Goal: Task Accomplishment & Management: Manage account settings

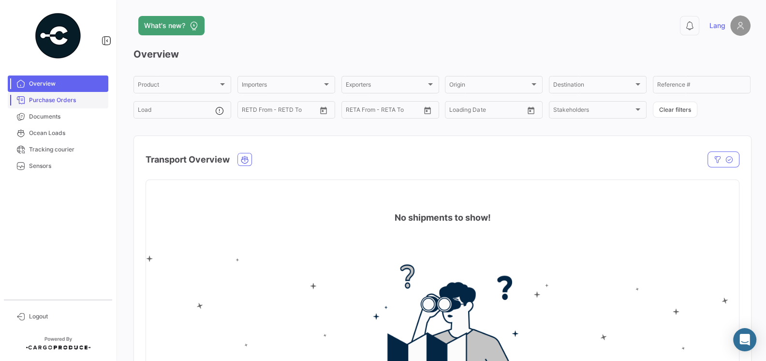
click at [68, 104] on span "Purchase Orders" at bounding box center [66, 100] width 75 height 9
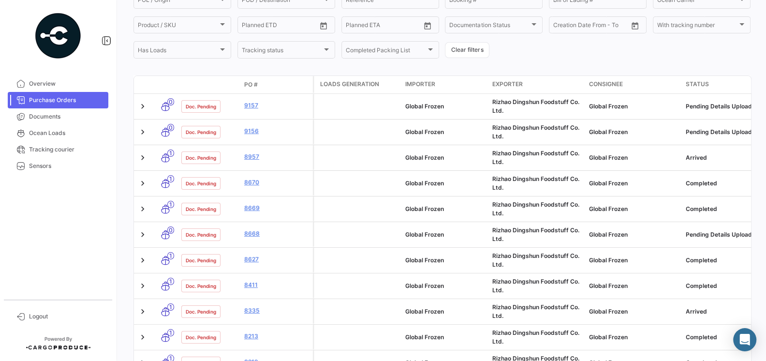
scroll to position [154, 0]
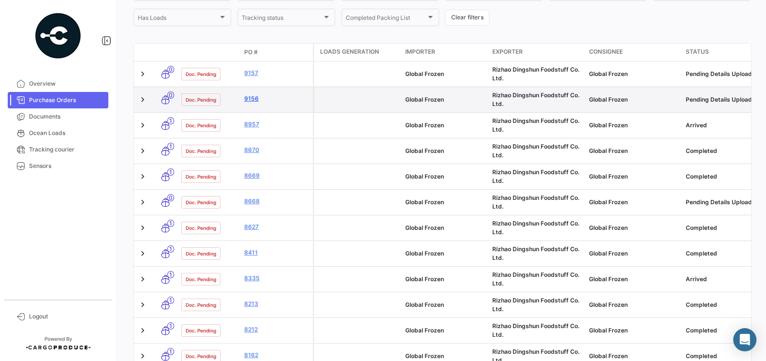
click at [252, 99] on link "9156" at bounding box center [276, 98] width 65 height 9
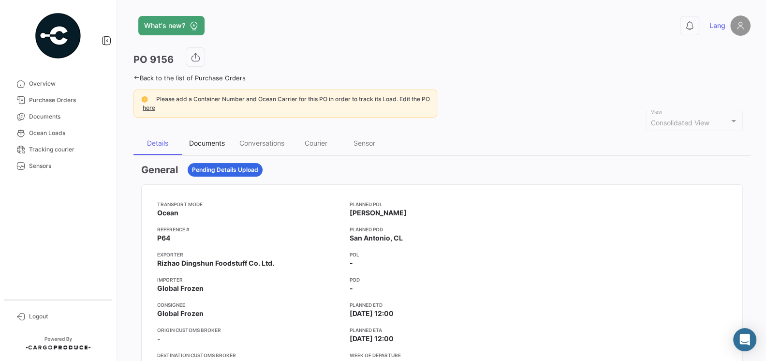
click at [210, 136] on div "Documents" at bounding box center [207, 143] width 50 height 23
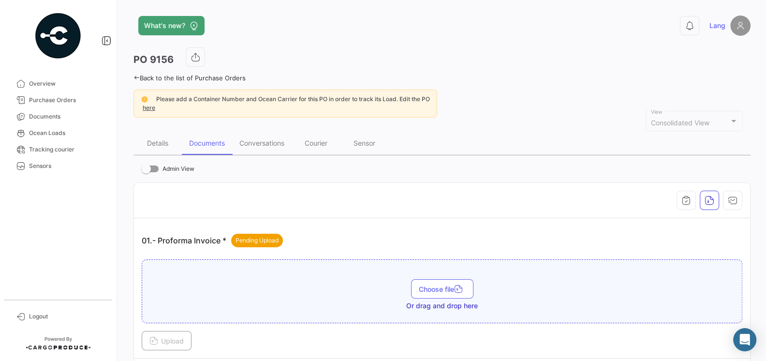
click at [279, 191] on div at bounding box center [442, 200] width 601 height 19
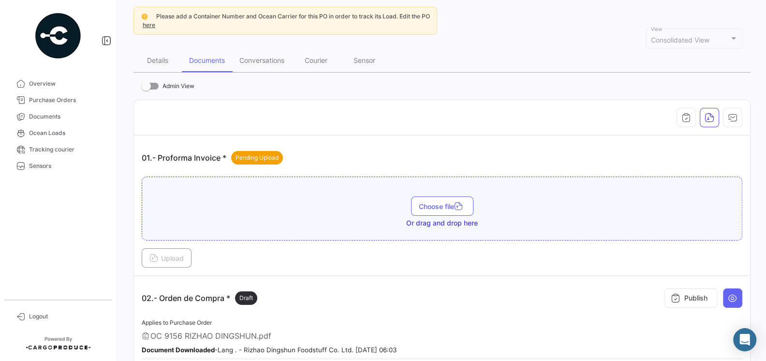
scroll to position [69, 0]
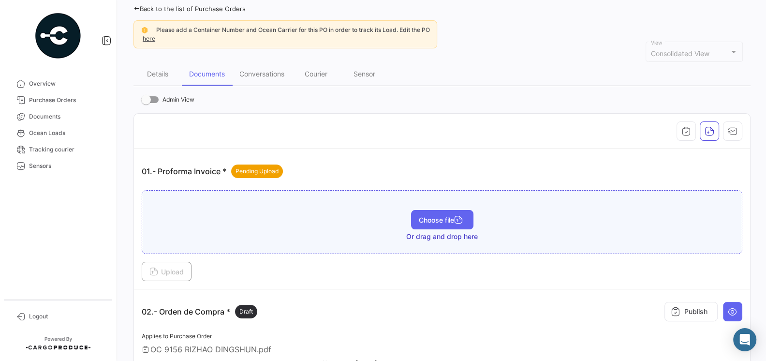
click at [441, 222] on button "Choose file" at bounding box center [442, 219] width 62 height 19
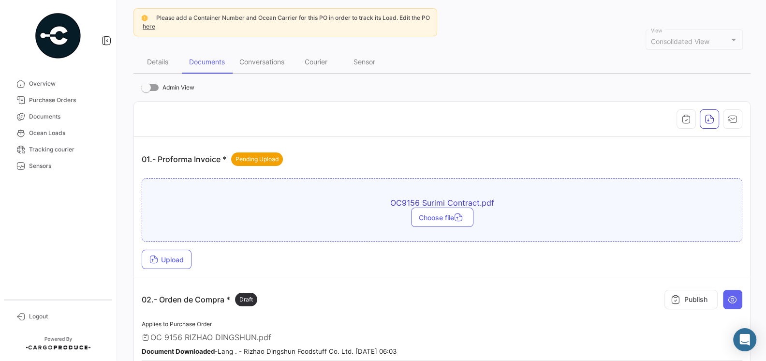
scroll to position [134, 0]
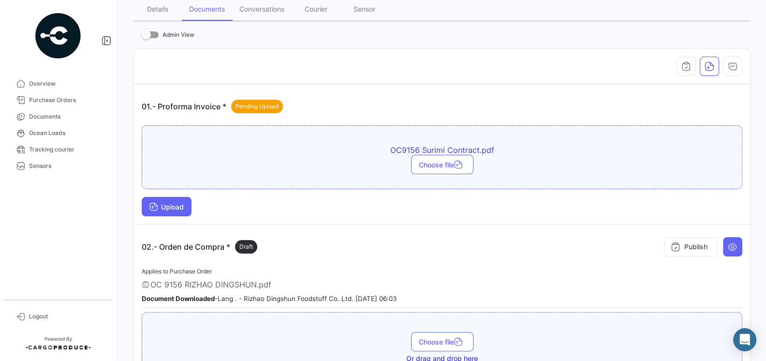
click at [177, 205] on span "Upload" at bounding box center [166, 207] width 34 height 8
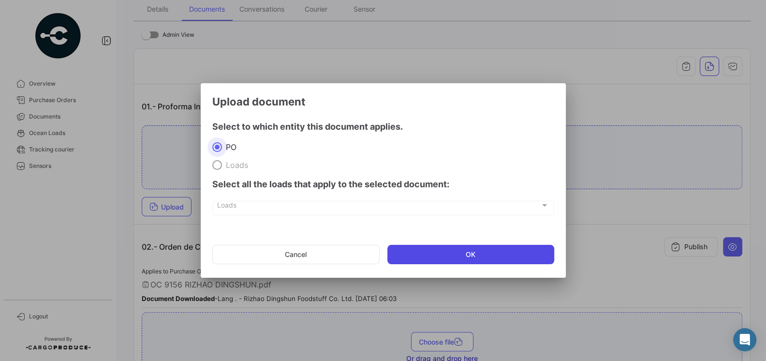
click at [445, 252] on button "OK" at bounding box center [470, 254] width 167 height 19
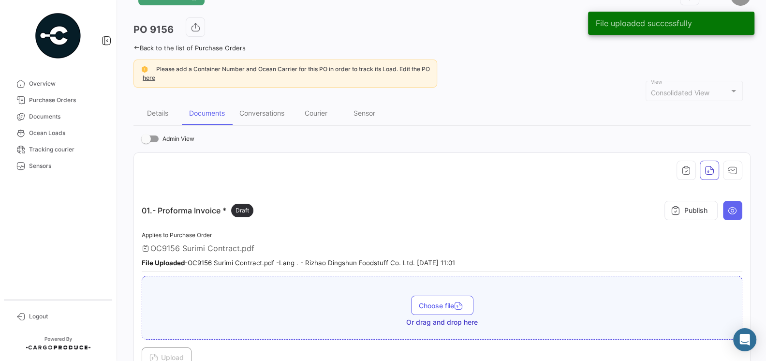
scroll to position [30, 0]
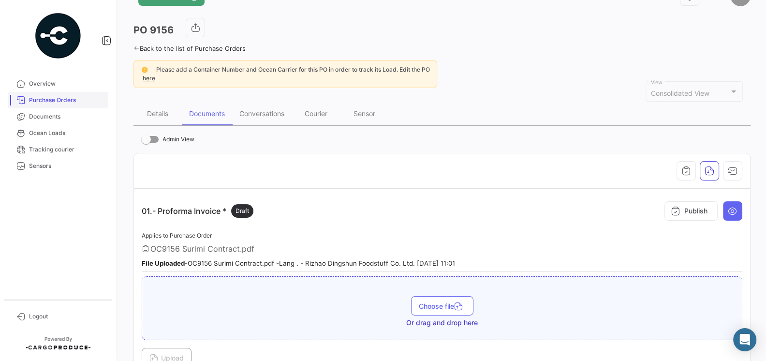
click at [57, 102] on span "Purchase Orders" at bounding box center [66, 100] width 75 height 9
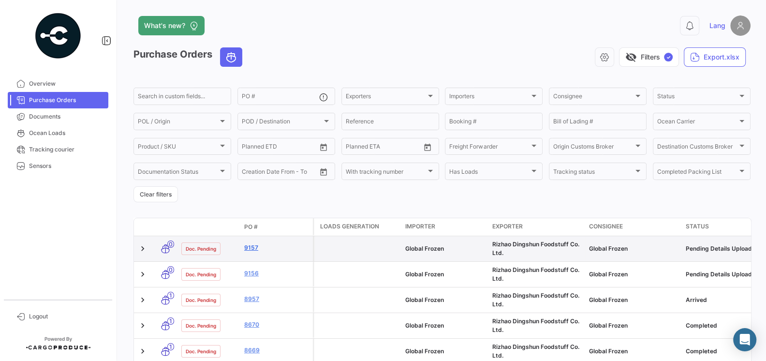
click at [253, 250] on link "9157" at bounding box center [276, 247] width 65 height 9
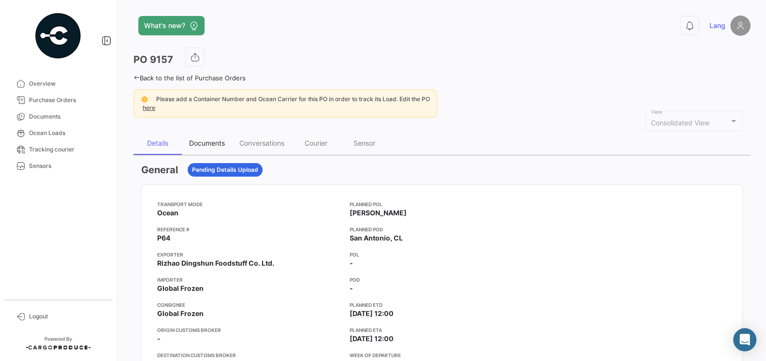
click at [209, 140] on div "Documents" at bounding box center [207, 143] width 36 height 8
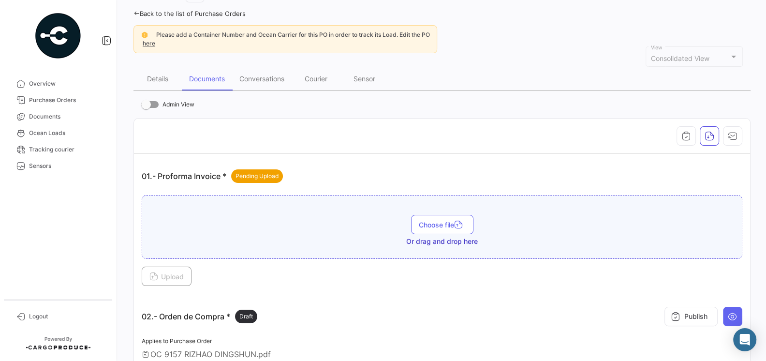
scroll to position [71, 0]
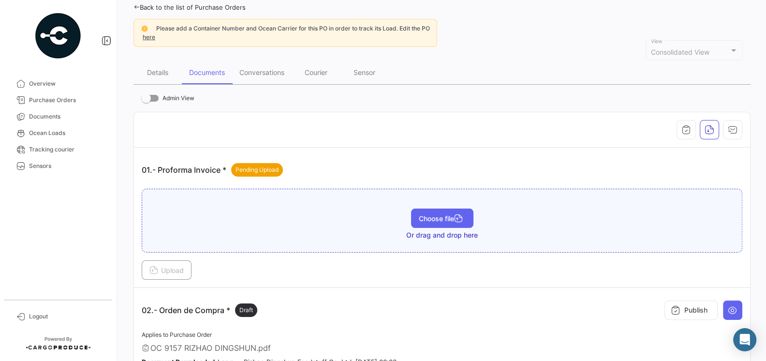
click at [421, 218] on span "Choose file" at bounding box center [442, 218] width 47 height 8
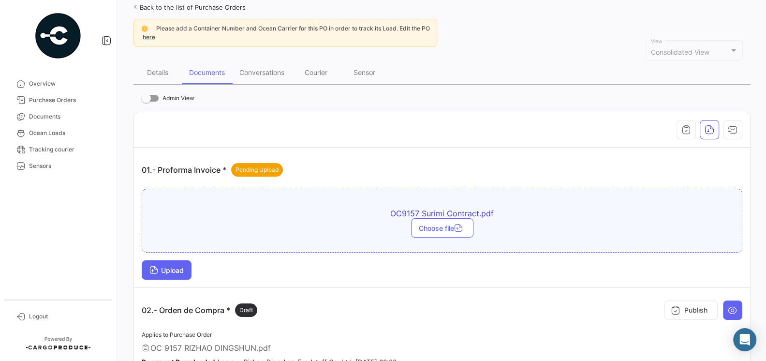
click at [178, 266] on span "Upload" at bounding box center [166, 270] width 34 height 8
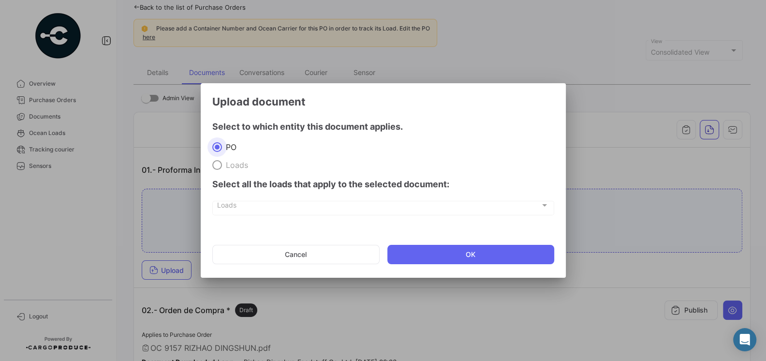
click at [348, 319] on div at bounding box center [383, 180] width 766 height 361
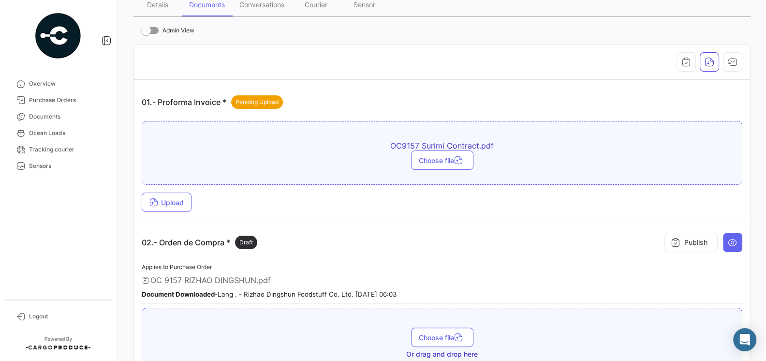
scroll to position [134, 0]
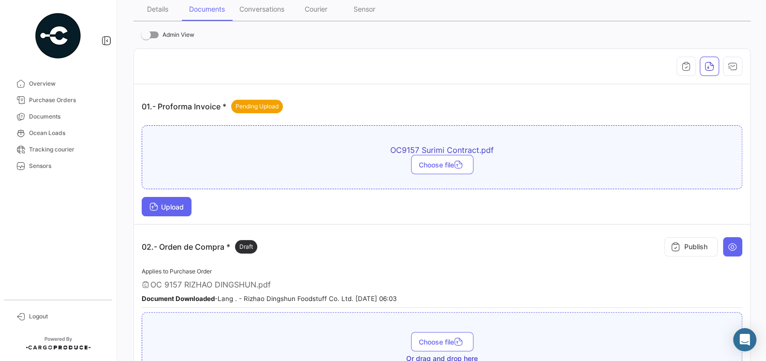
click at [179, 204] on span "Upload" at bounding box center [166, 207] width 34 height 8
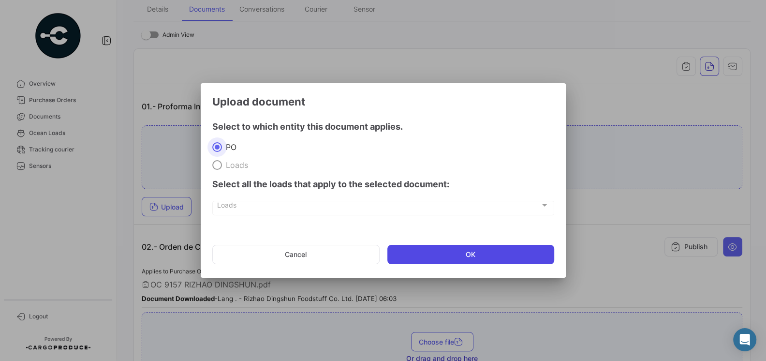
click at [429, 255] on button "OK" at bounding box center [470, 254] width 167 height 19
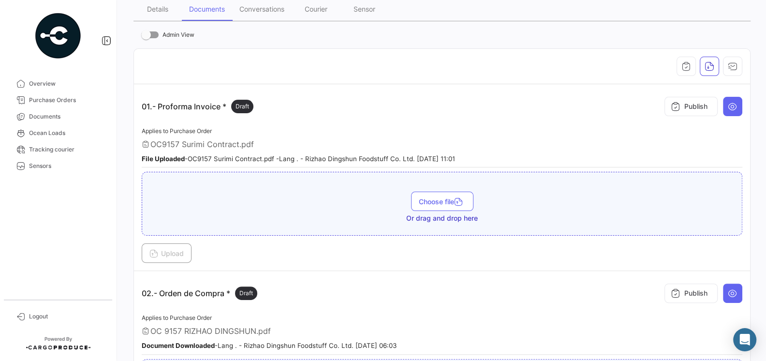
click at [332, 100] on div "01.- Proforma Invoice * Draft Publish" at bounding box center [442, 106] width 601 height 29
click at [28, 320] on link "Logout" at bounding box center [58, 316] width 101 height 16
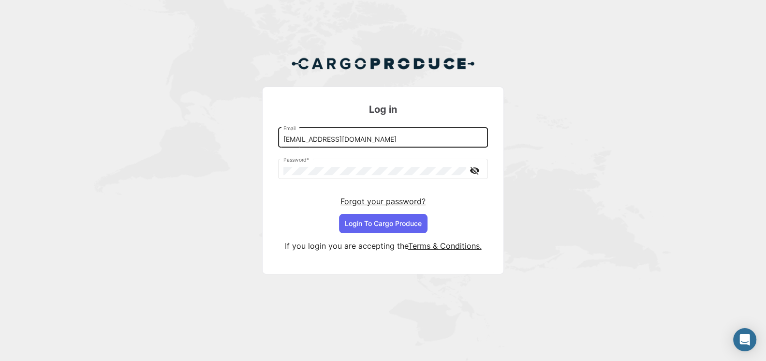
click at [369, 138] on input "[EMAIL_ADDRESS][DOMAIN_NAME]" at bounding box center [383, 139] width 200 height 8
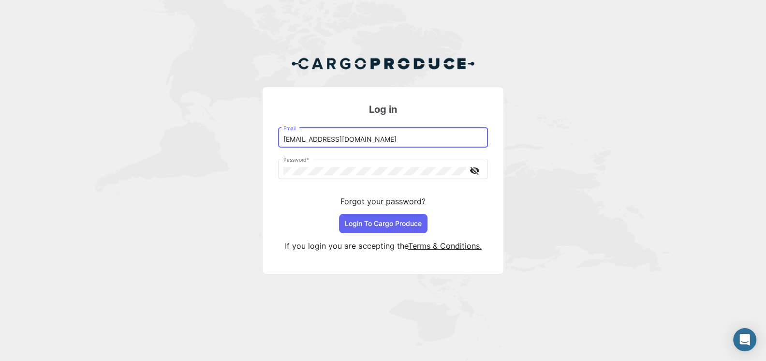
type input "[EMAIL_ADDRESS][DOMAIN_NAME]"
click at [397, 222] on button "Login To Cargo Produce" at bounding box center [383, 223] width 89 height 19
